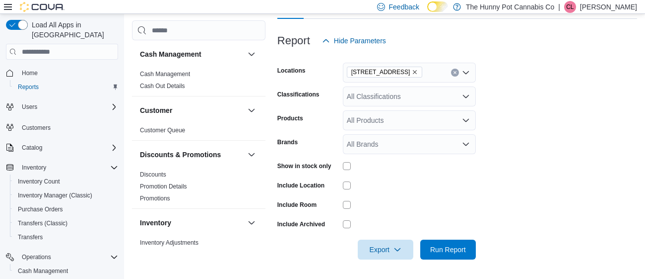
scroll to position [60, 0]
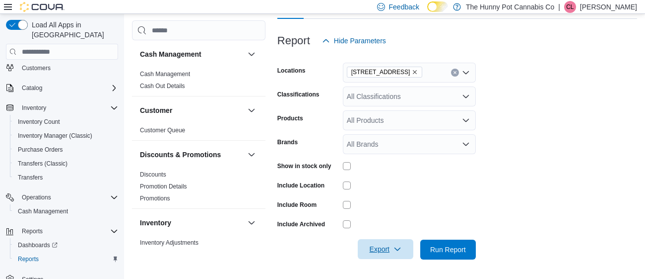
click at [385, 251] on span "Export" at bounding box center [386, 249] width 44 height 20
click at [553, 188] on form "Locations 495 Welland Ave Classifications All Classifications Products All Prod…" at bounding box center [458, 155] width 360 height 209
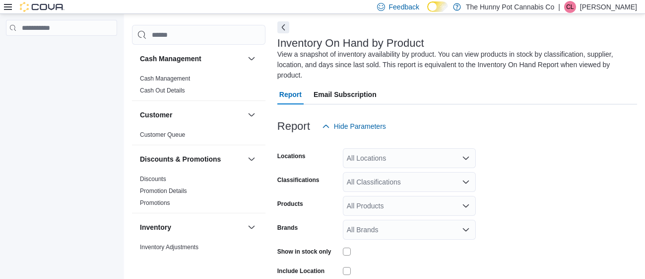
scroll to position [43, 0]
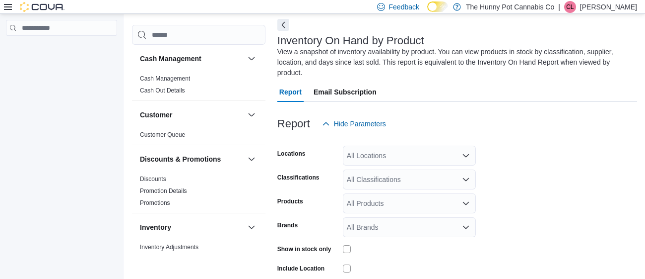
click at [378, 155] on div "All Locations" at bounding box center [409, 155] width 133 height 20
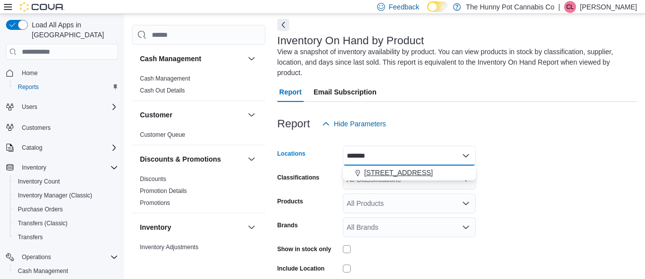
type input "*******"
click at [391, 175] on span "[STREET_ADDRESS]" at bounding box center [398, 172] width 69 height 10
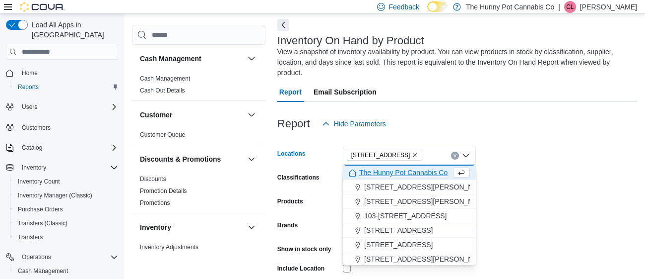
click at [496, 116] on div "Report Hide Parameters" at bounding box center [458, 124] width 360 height 20
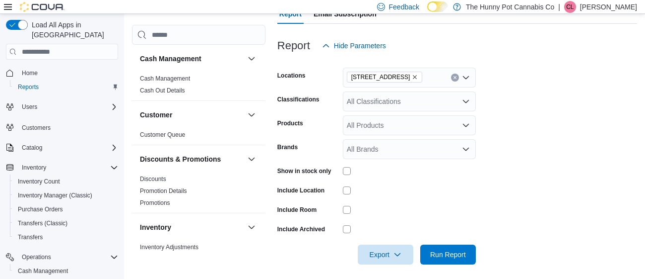
scroll to position [126, 0]
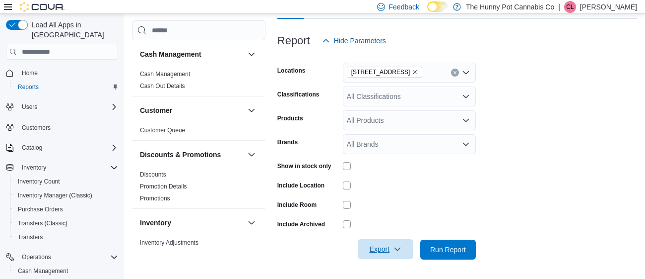
click at [377, 247] on span "Export" at bounding box center [386, 249] width 44 height 20
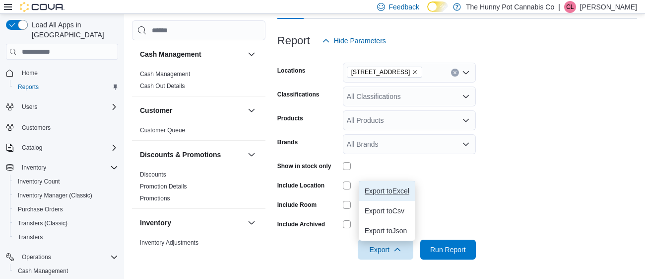
click at [393, 193] on span "Export to Excel" at bounding box center [387, 191] width 45 height 8
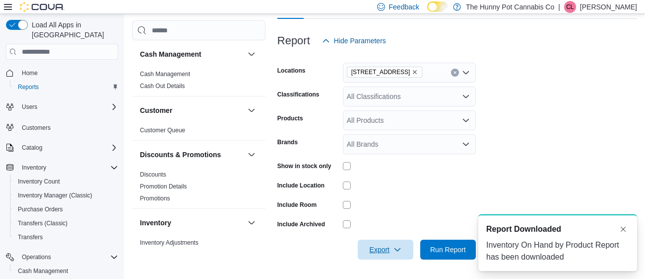
scroll to position [0, 0]
